Goal: Information Seeking & Learning: Learn about a topic

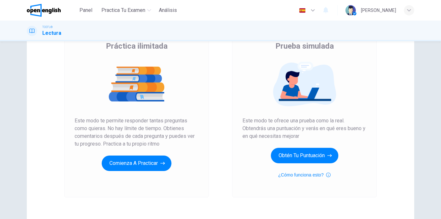
scroll to position [56, 0]
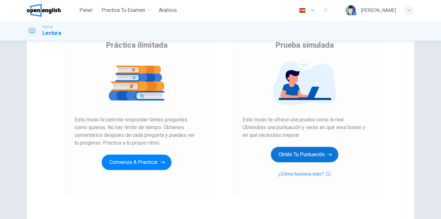
click at [307, 153] on button "Obtén tu puntuación" at bounding box center [304, 154] width 67 height 15
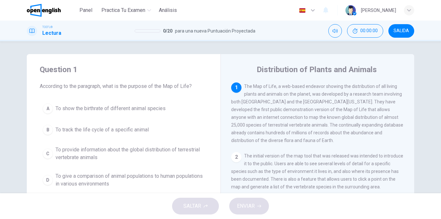
scroll to position [6, 0]
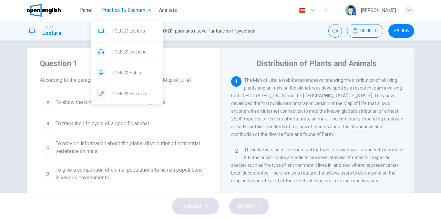
click at [129, 11] on span "Practica tu examen" at bounding box center [123, 10] width 44 height 8
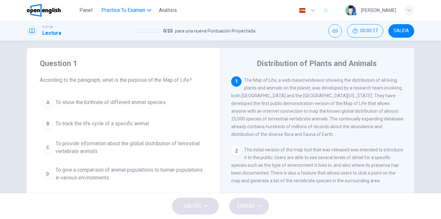
click at [129, 11] on span "Practica tu examen" at bounding box center [123, 10] width 44 height 8
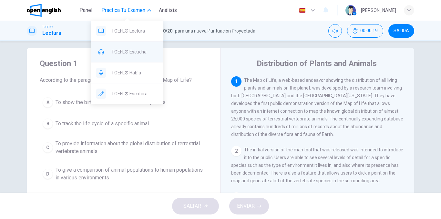
click at [148, 55] on span "TOEFL® Escucha" at bounding box center [134, 52] width 47 height 8
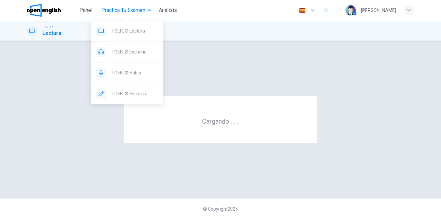
scroll to position [0, 0]
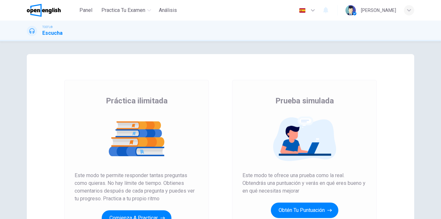
scroll to position [93, 0]
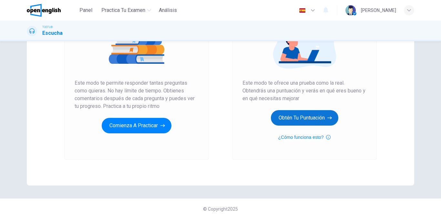
click at [295, 119] on button "Obtén tu puntuación" at bounding box center [304, 117] width 67 height 15
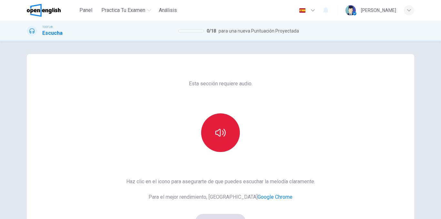
click at [223, 137] on icon "button" at bounding box center [220, 133] width 10 height 10
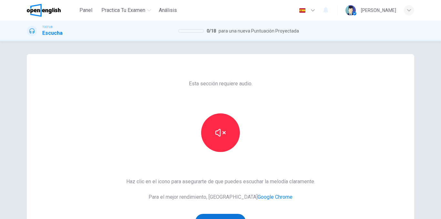
click at [212, 218] on button "¡Suena bien!" at bounding box center [220, 221] width 50 height 15
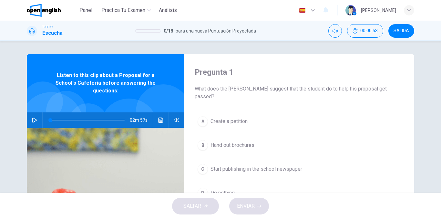
click at [36, 118] on icon "button" at bounding box center [34, 120] width 5 height 5
click at [51, 116] on span at bounding box center [87, 120] width 74 height 9
drag, startPoint x: 51, startPoint y: 113, endPoint x: 37, endPoint y: 110, distance: 14.5
click at [37, 113] on div "02m 57s" at bounding box center [105, 120] width 157 height 15
click at [37, 113] on button "button" at bounding box center [34, 120] width 10 height 15
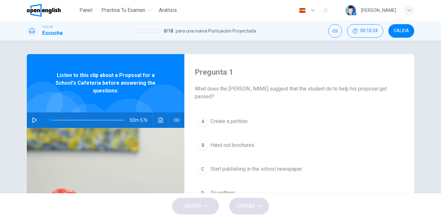
click at [35, 118] on icon "button" at bounding box center [34, 120] width 5 height 5
click at [162, 118] on icon "Haz clic para ver la transcripción del audio" at bounding box center [160, 120] width 5 height 5
type input "*"
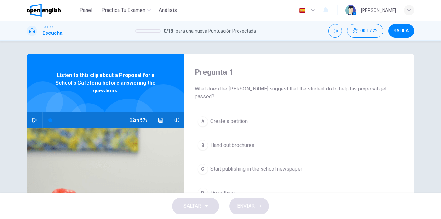
scroll to position [24, 0]
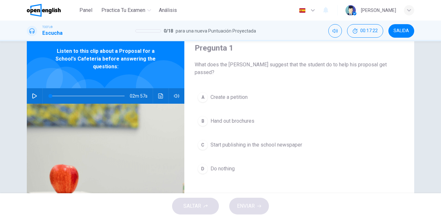
click at [262, 141] on span "Start publishing in the school newspaper" at bounding box center [256, 145] width 92 height 8
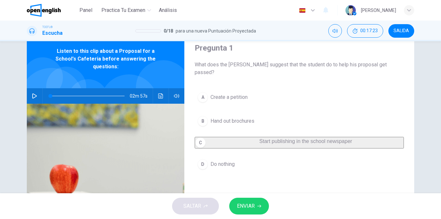
click at [256, 209] on button "ENVIAR" at bounding box center [249, 206] width 40 height 17
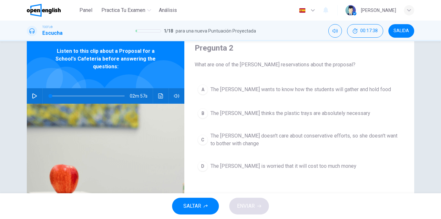
click at [269, 117] on button "B The dean thinks the plastic trays are absolutely necessary" at bounding box center [299, 113] width 209 height 16
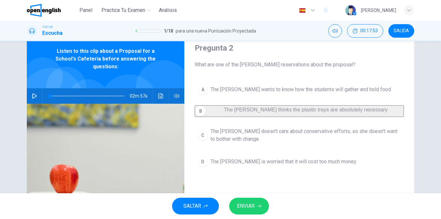
click at [245, 208] on span "ENVIAR" at bounding box center [246, 206] width 18 height 9
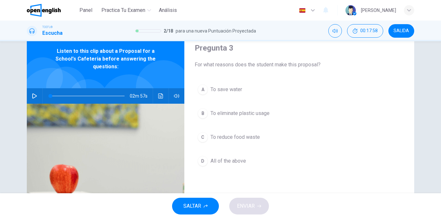
click at [254, 87] on button "A To save water" at bounding box center [299, 90] width 209 height 16
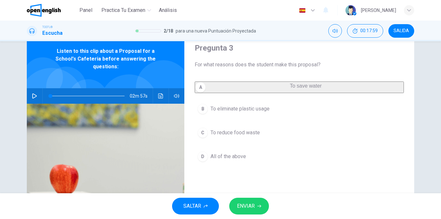
click at [259, 207] on icon "button" at bounding box center [259, 207] width 4 height 4
